Goal: Navigation & Orientation: Find specific page/section

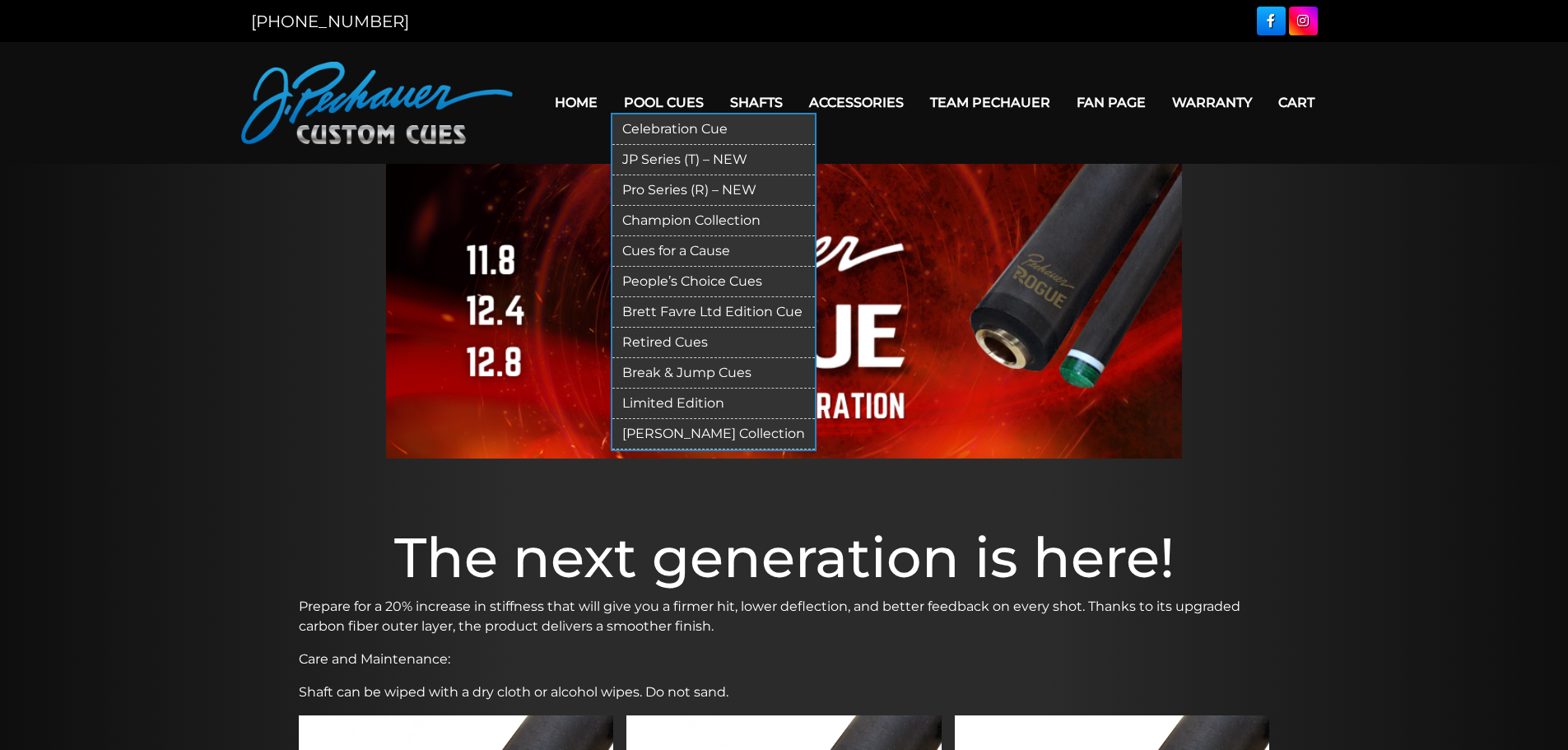
click at [656, 218] on link "Champion Collection" at bounding box center [713, 221] width 203 height 30
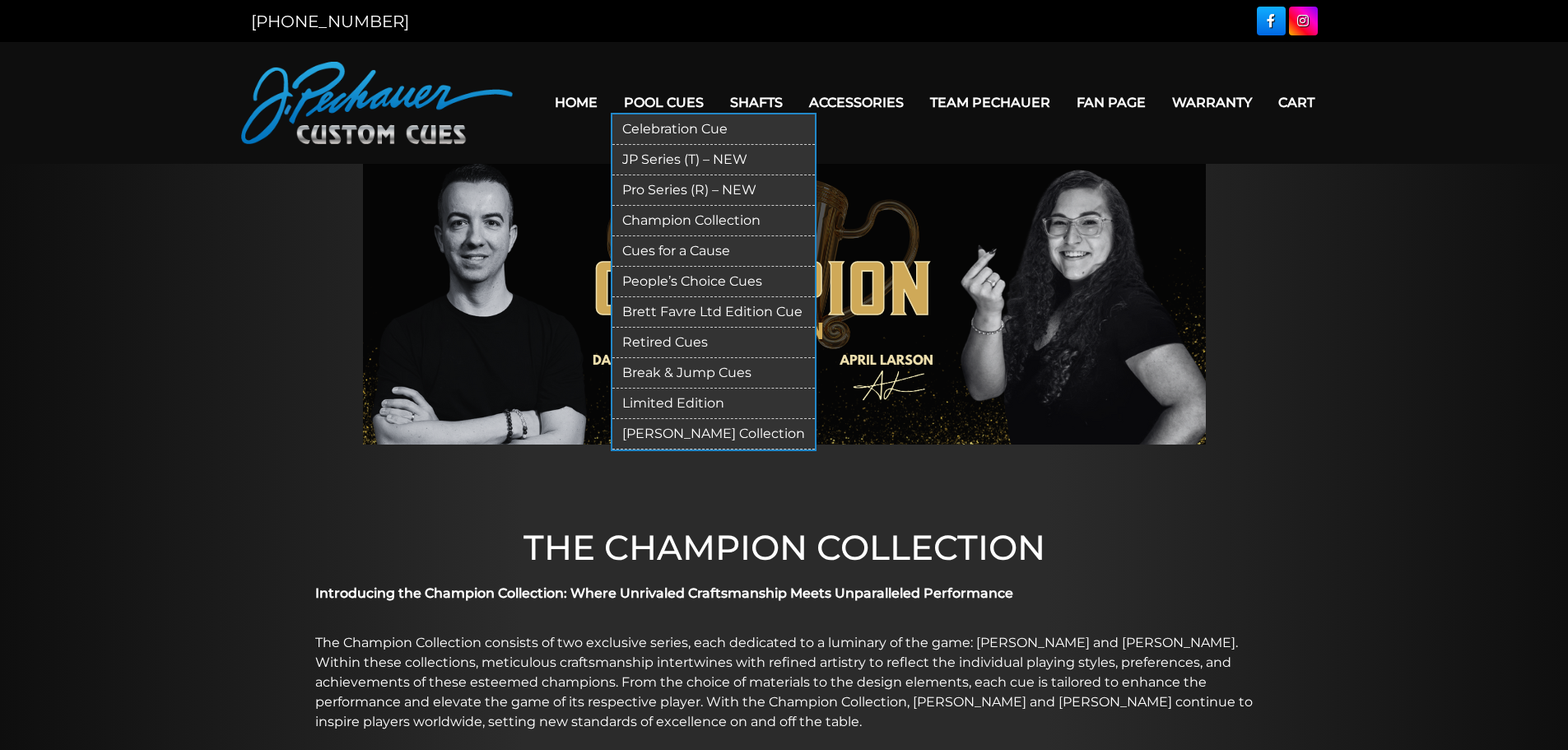
click at [668, 190] on link "Pro Series (R) – NEW" at bounding box center [713, 190] width 203 height 30
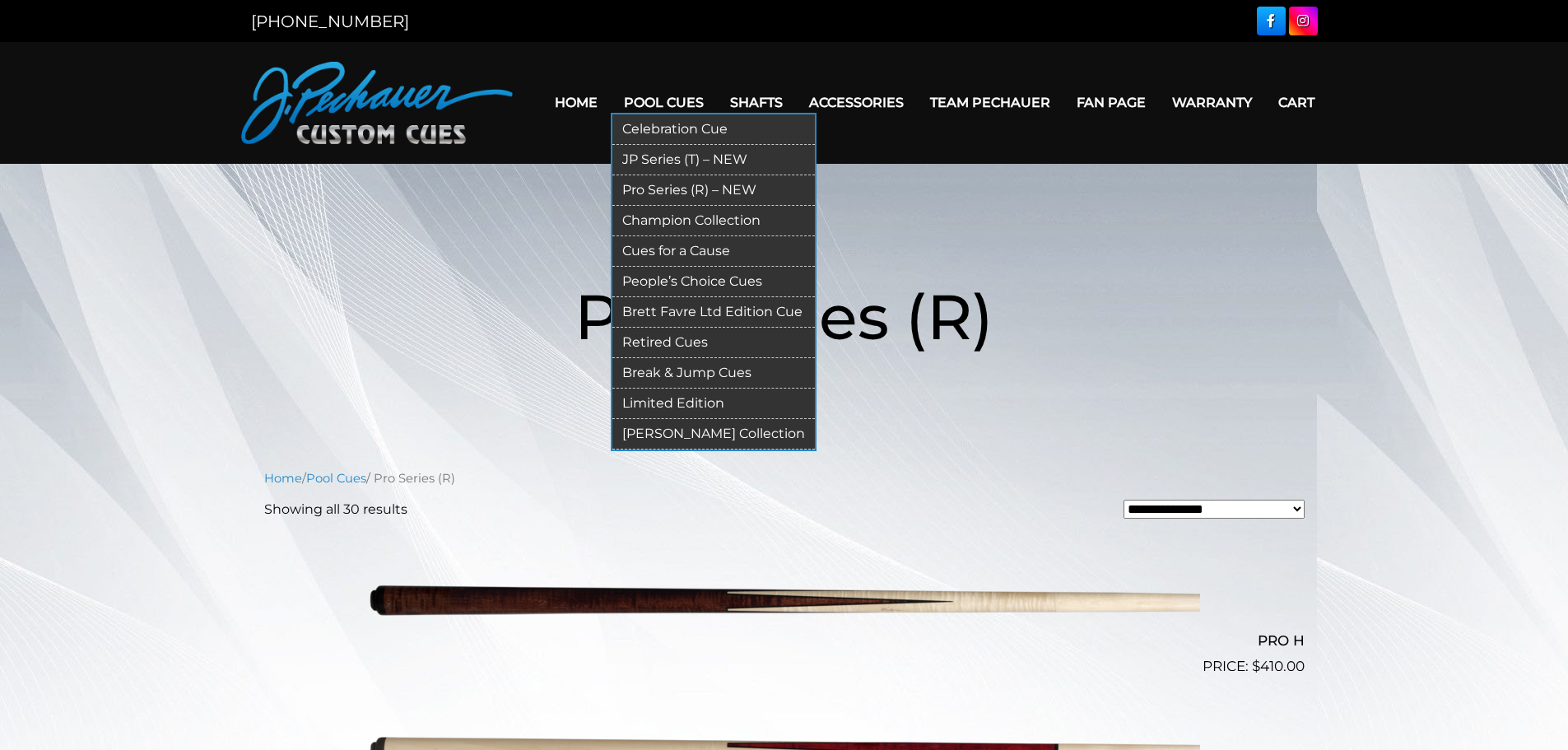
click at [662, 160] on link "JP Series (T) – NEW" at bounding box center [713, 160] width 203 height 30
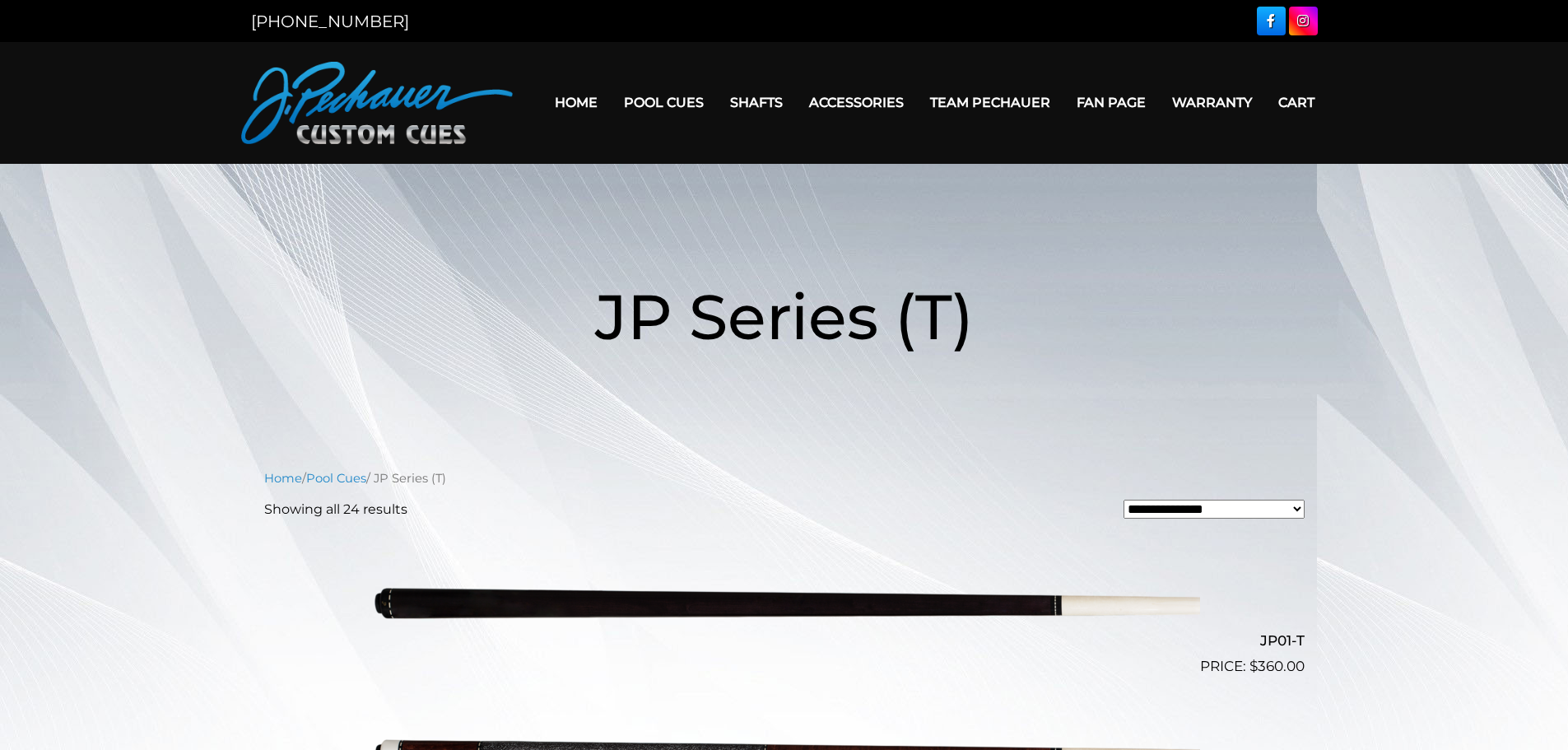
click at [338, 475] on link "Pool Cues" at bounding box center [336, 479] width 60 height 15
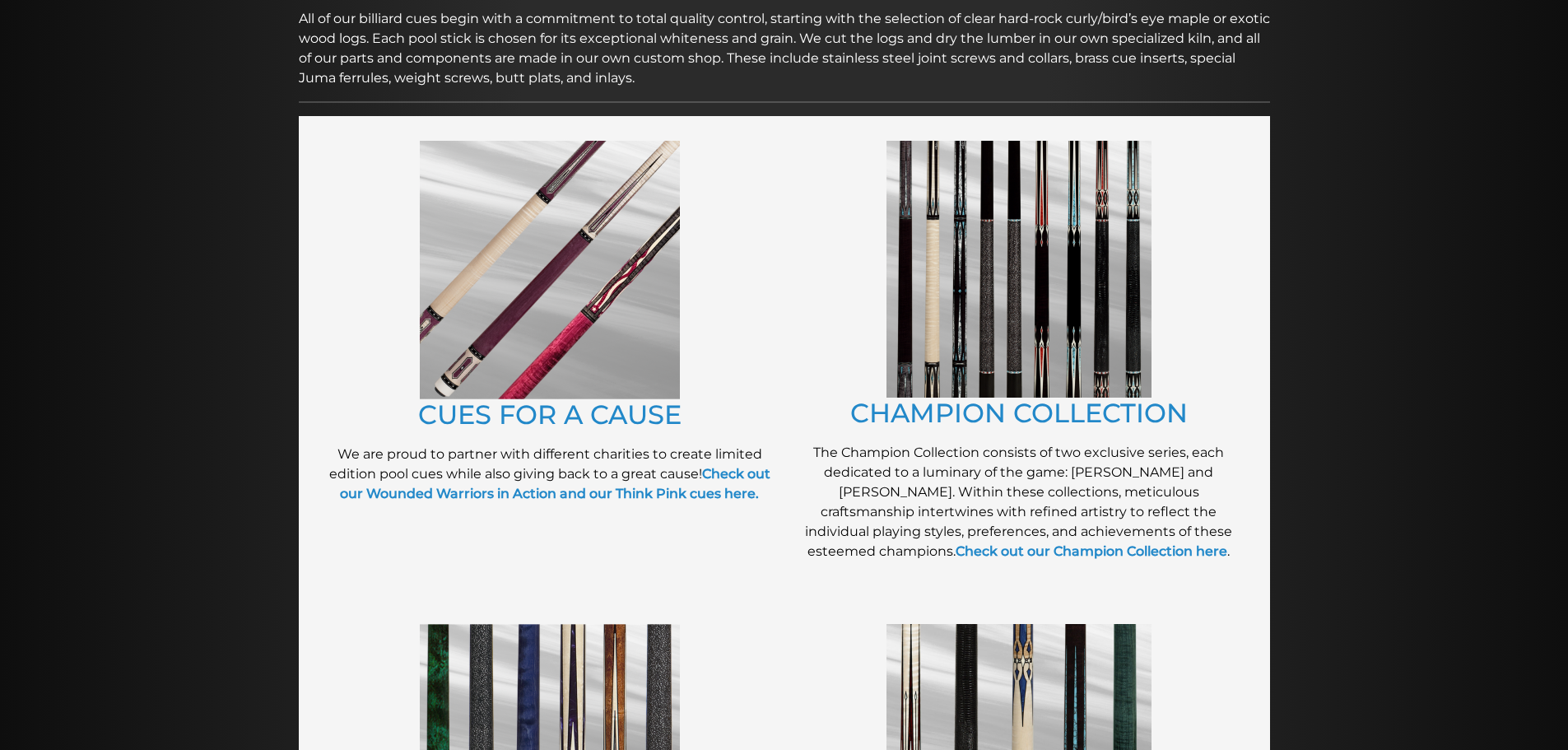
scroll to position [288, 0]
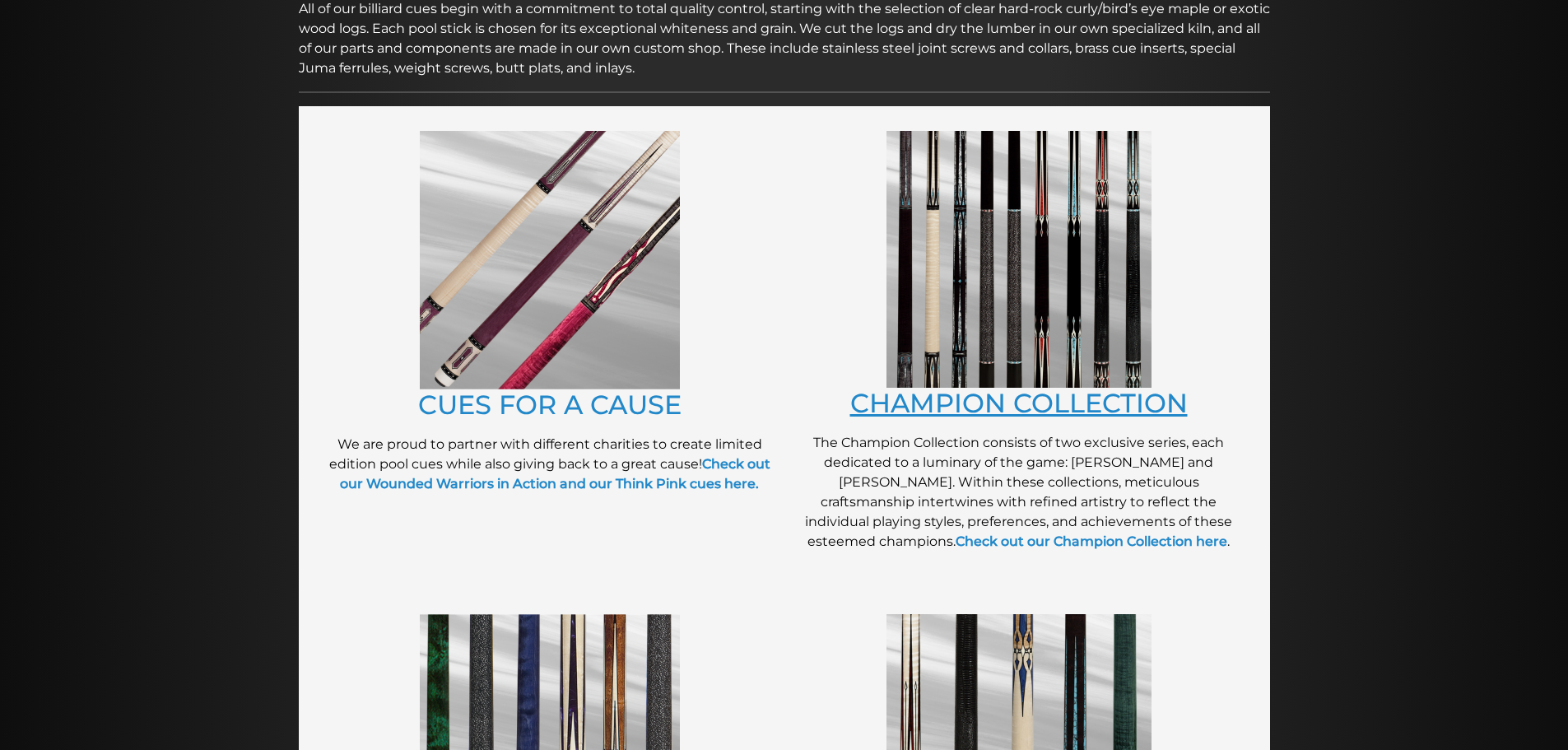
click at [1001, 397] on link "CHAMPION COLLECTION" at bounding box center [1019, 403] width 338 height 32
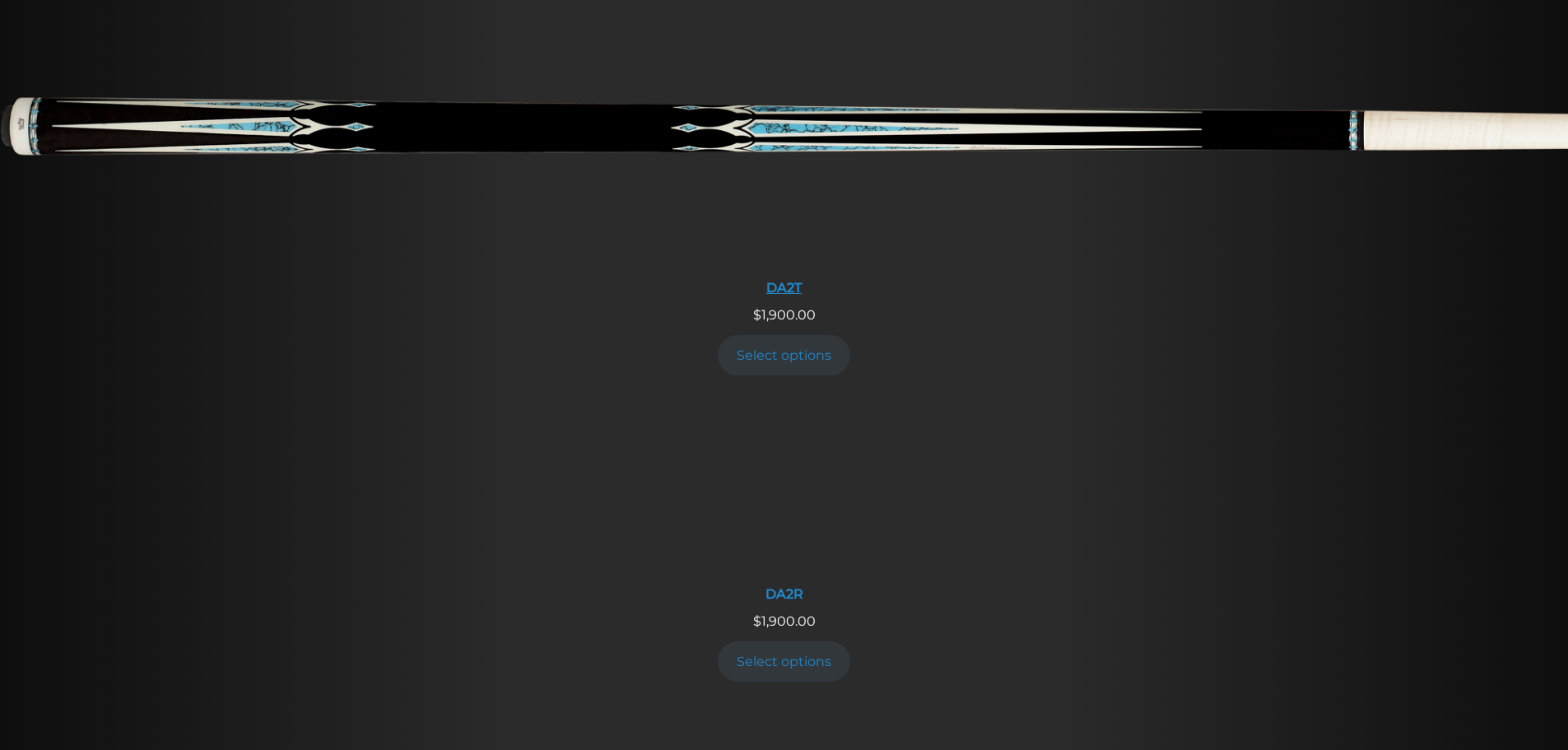
scroll to position [2444, 0]
